Goal: Task Accomplishment & Management: Use online tool/utility

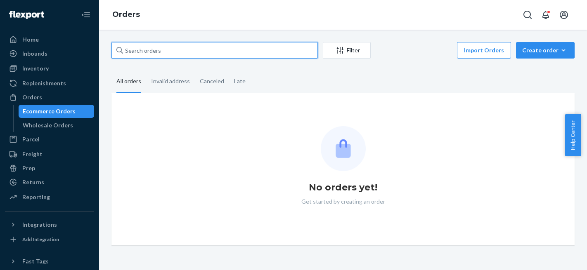
click at [183, 49] on input "text" at bounding box center [214, 50] width 206 height 17
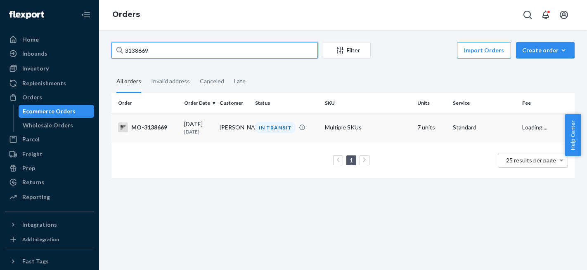
type input "3138669"
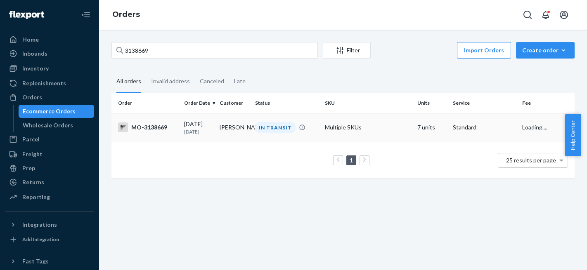
click at [228, 134] on td "[PERSON_NAME]" at bounding box center [234, 127] width 36 height 29
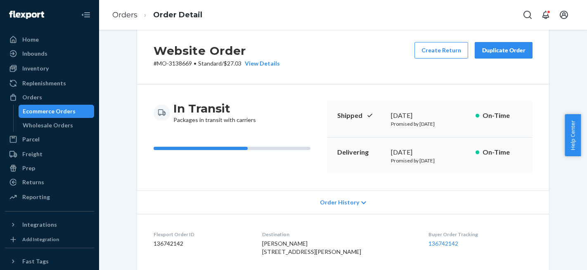
scroll to position [8, 0]
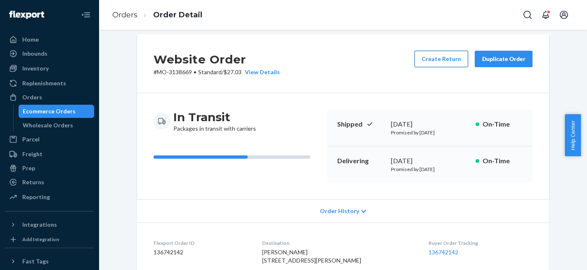
click at [438, 56] on button "Create Return" at bounding box center [442, 59] width 54 height 17
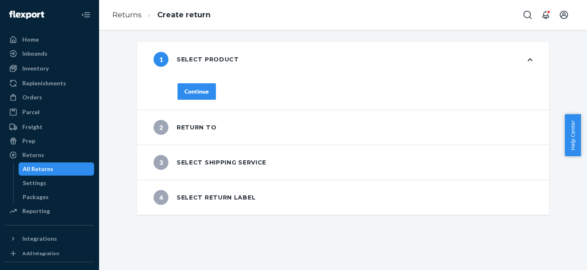
click at [209, 92] on button "Continue" at bounding box center [197, 91] width 38 height 17
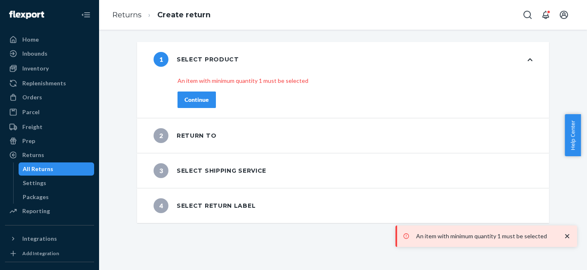
click at [204, 100] on div "Continue" at bounding box center [197, 100] width 24 height 8
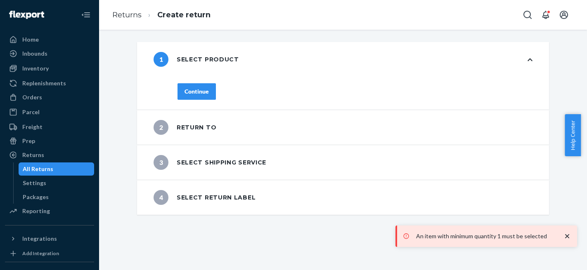
click at [202, 97] on button "Continue" at bounding box center [197, 91] width 38 height 17
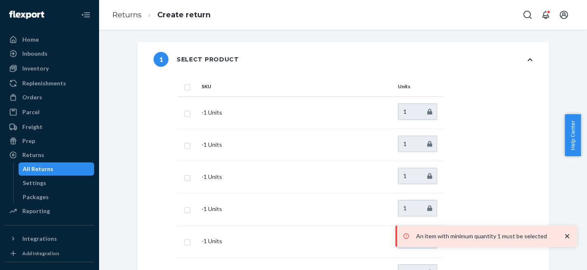
click at [184, 88] on input "checkbox" at bounding box center [187, 86] width 7 height 9
checkbox input "true"
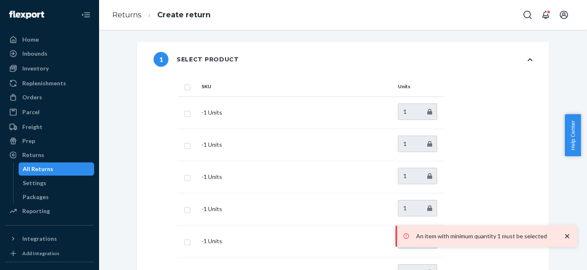
checkbox input "true"
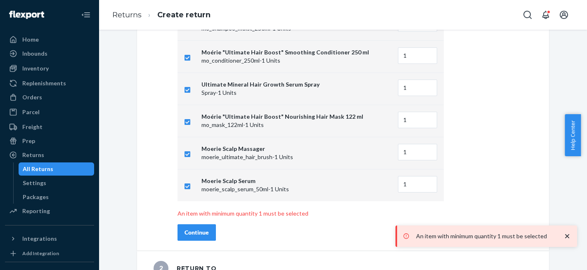
scroll to position [206, 0]
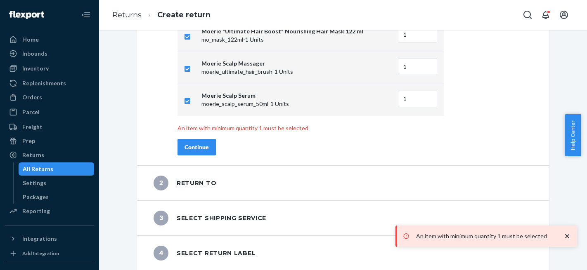
click at [189, 153] on button "Continue" at bounding box center [197, 147] width 38 height 17
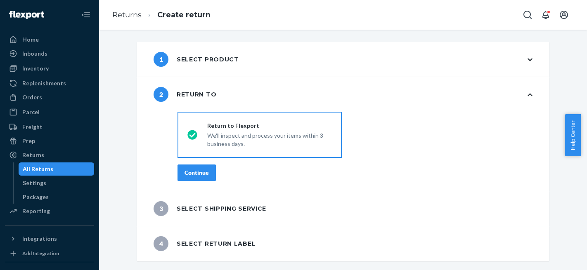
click at [189, 166] on button "Continue" at bounding box center [197, 173] width 38 height 17
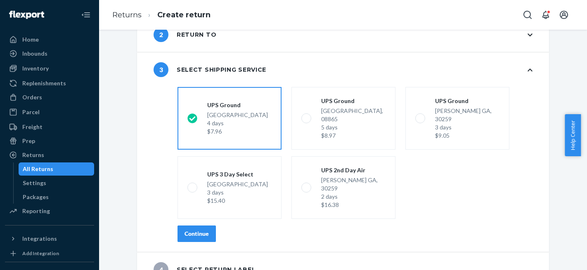
scroll to position [60, 0]
click at [193, 230] on div "Continue" at bounding box center [197, 234] width 24 height 8
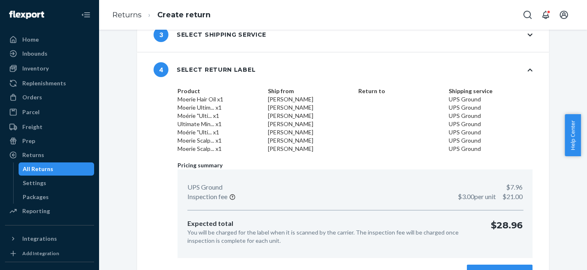
scroll to position [116, 0]
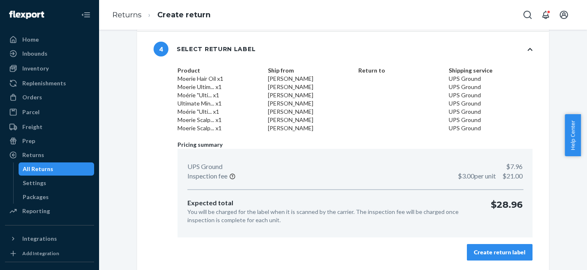
click at [496, 255] on div "Create return label" at bounding box center [500, 253] width 52 height 8
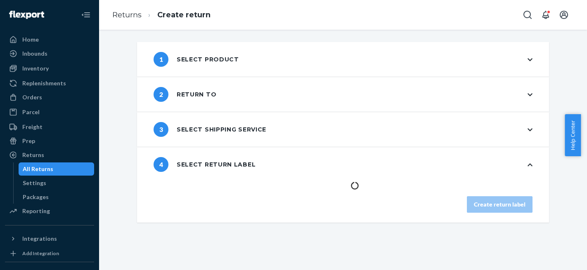
scroll to position [0, 0]
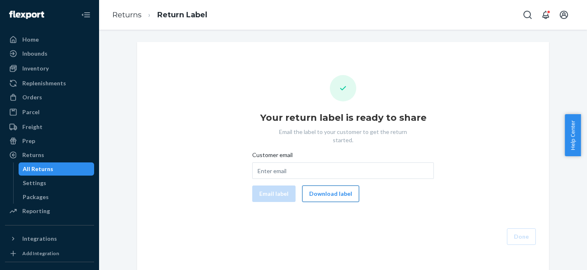
click at [339, 187] on button "Download label" at bounding box center [330, 194] width 57 height 17
